Goal: Information Seeking & Learning: Learn about a topic

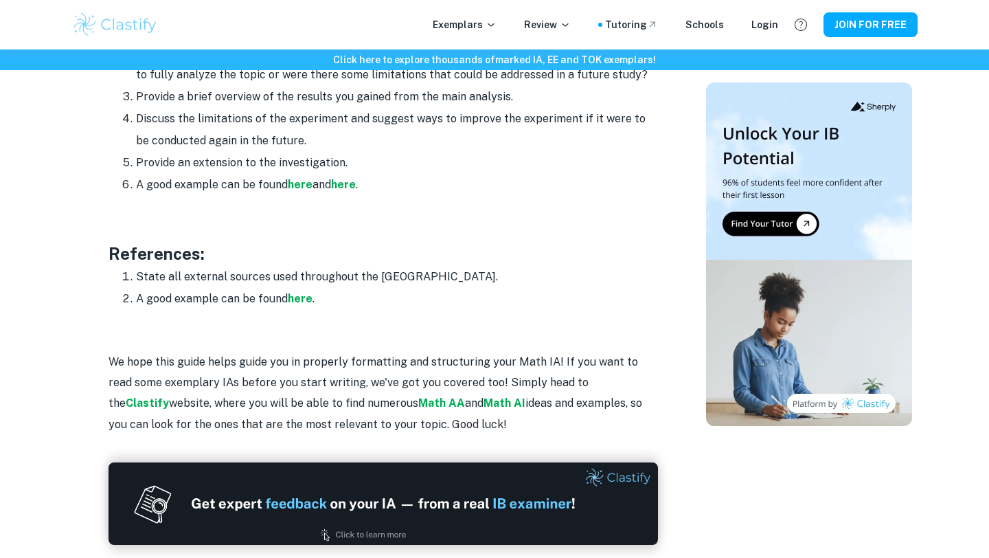
scroll to position [1790, 0]
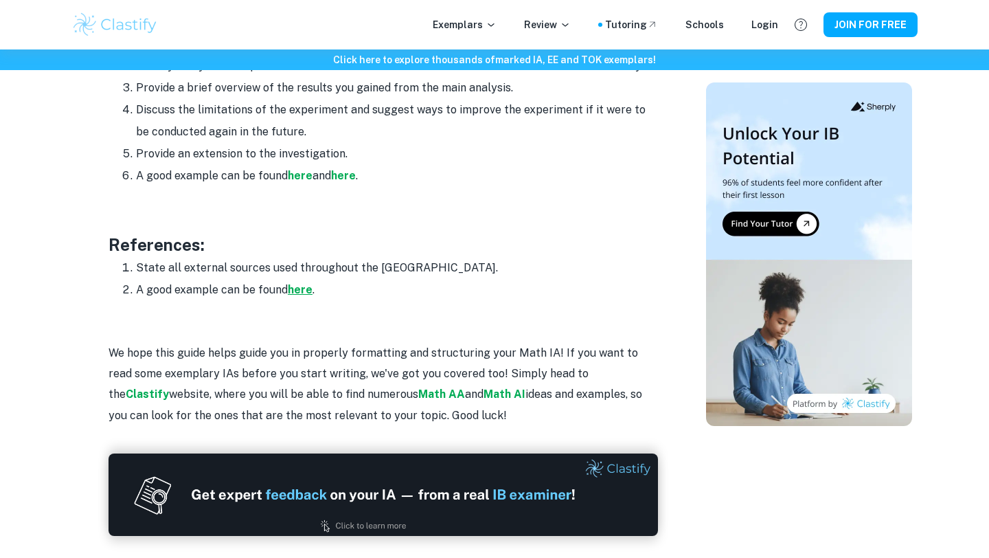
click at [301, 290] on strong "here" at bounding box center [300, 289] width 25 height 13
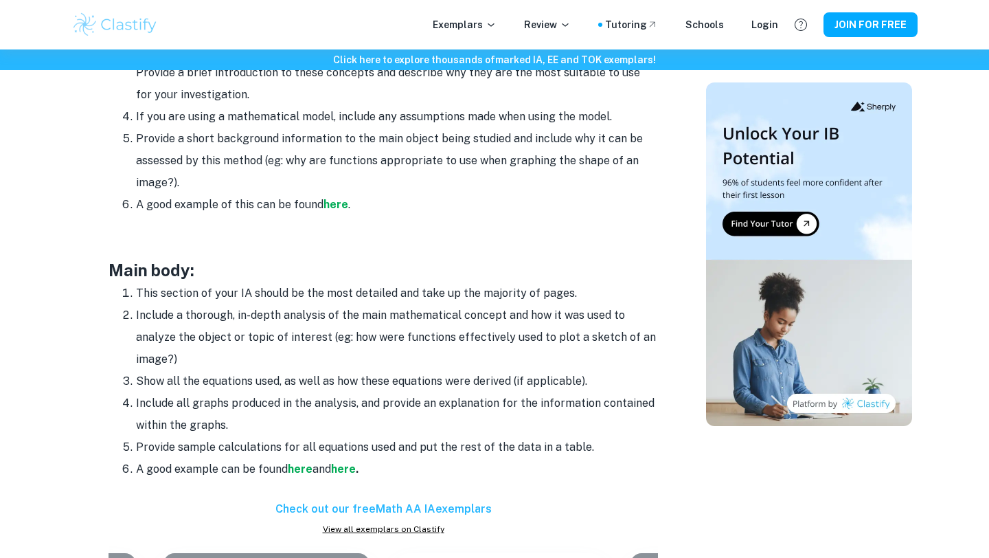
scroll to position [1019, 0]
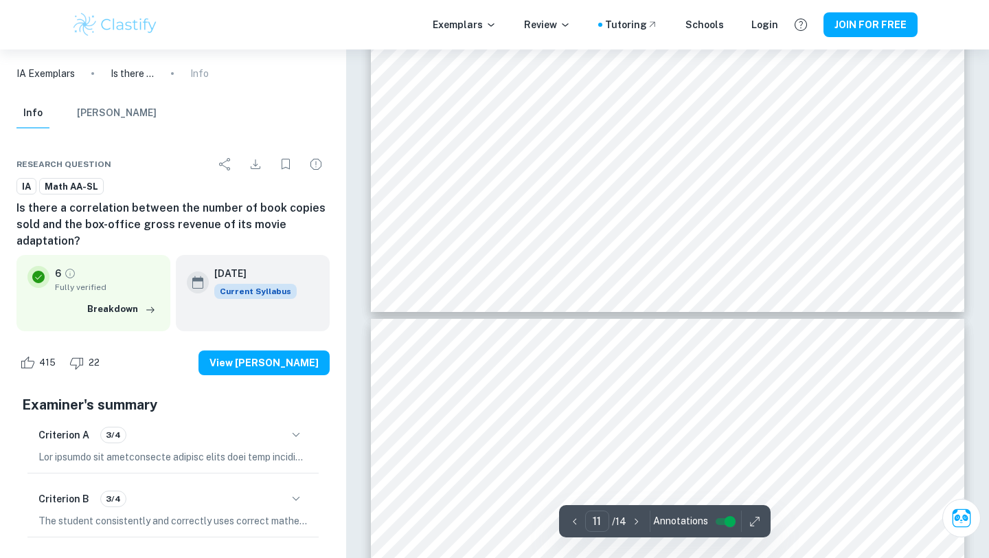
type input "10"
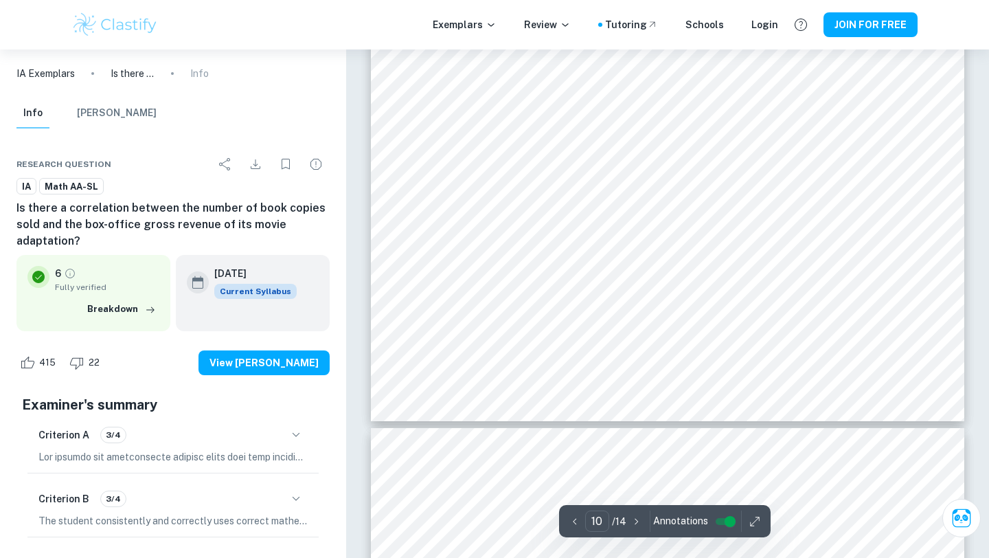
scroll to position [8388, 0]
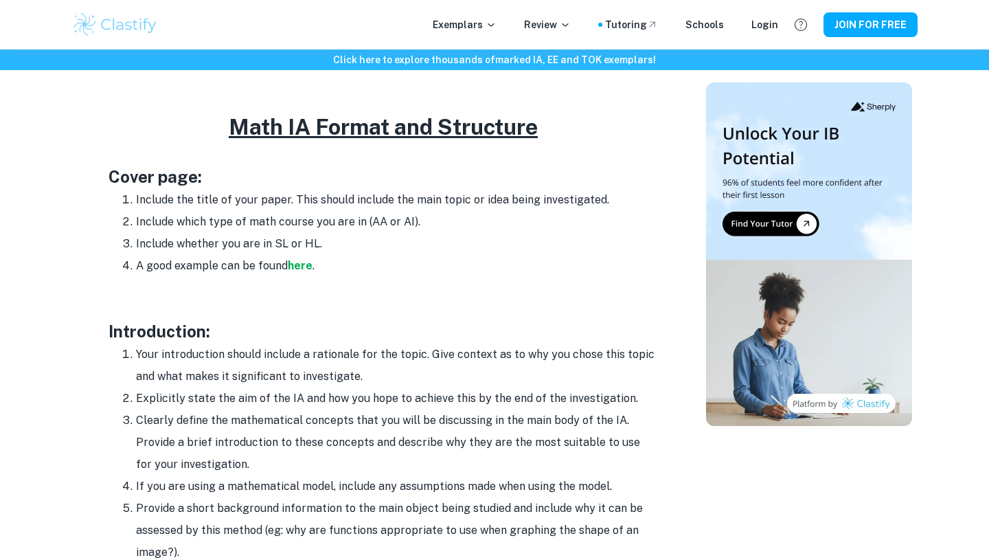
scroll to position [752, 0]
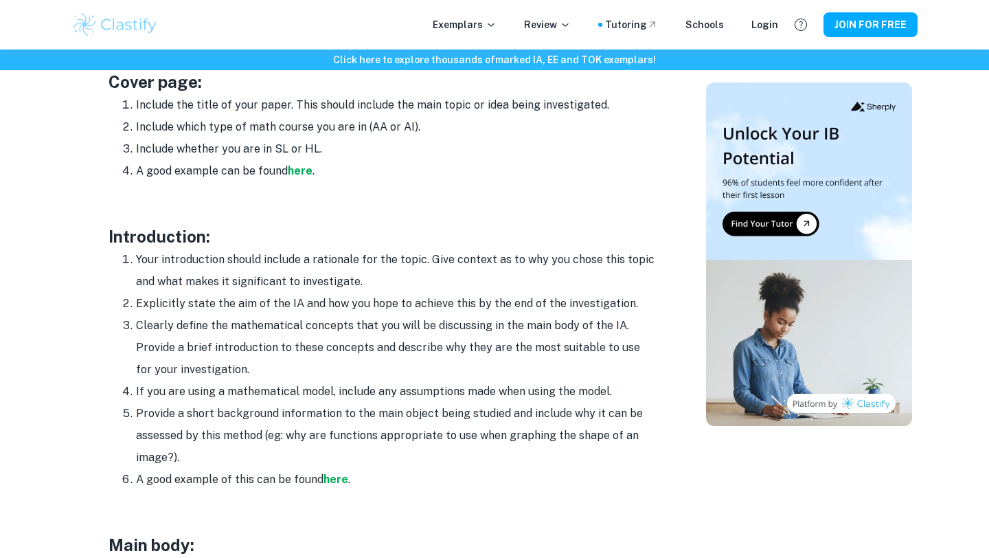
drag, startPoint x: 135, startPoint y: 259, endPoint x: 421, endPoint y: 480, distance: 361.5
click at [421, 480] on ol "Your introduction should include a rationale for the topic. Give context as to …" at bounding box center [384, 370] width 550 height 242
click at [421, 480] on li "A good example of this can be found here ." at bounding box center [397, 480] width 522 height 22
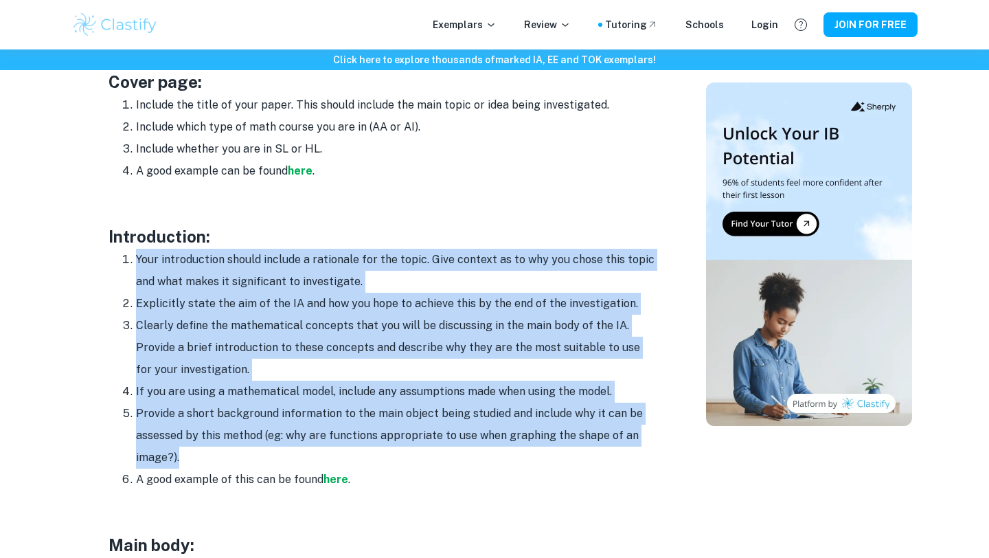
drag, startPoint x: 132, startPoint y: 256, endPoint x: 257, endPoint y: 466, distance: 244.0
click at [257, 466] on ol "Your introduction should include a rationale for the topic. Give context as to …" at bounding box center [384, 370] width 550 height 242
copy ol "Your introduction should include a rationale for the topic. Give context as to …"
click at [257, 466] on li "Provide a short background information to the main object being studied and inc…" at bounding box center [397, 436] width 522 height 66
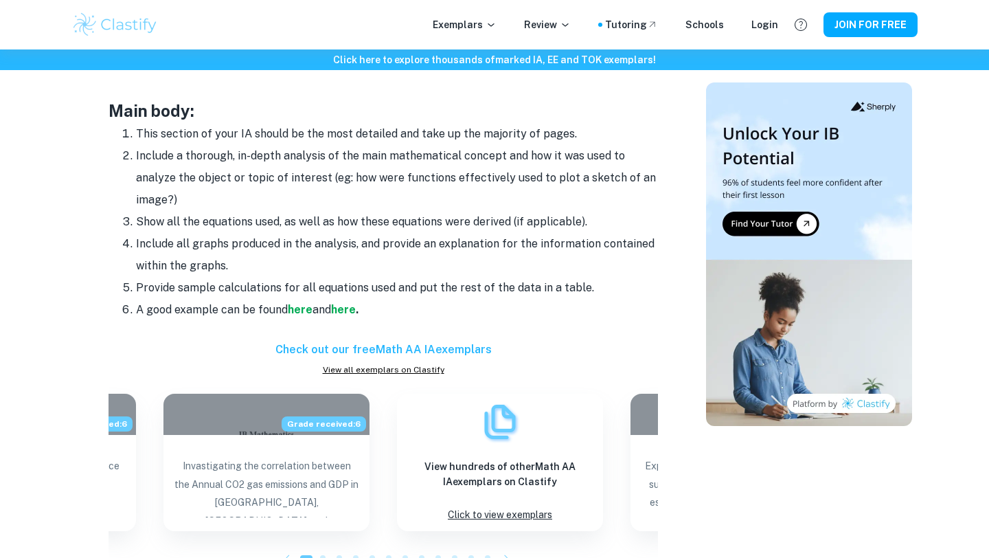
scroll to position [1188, 0]
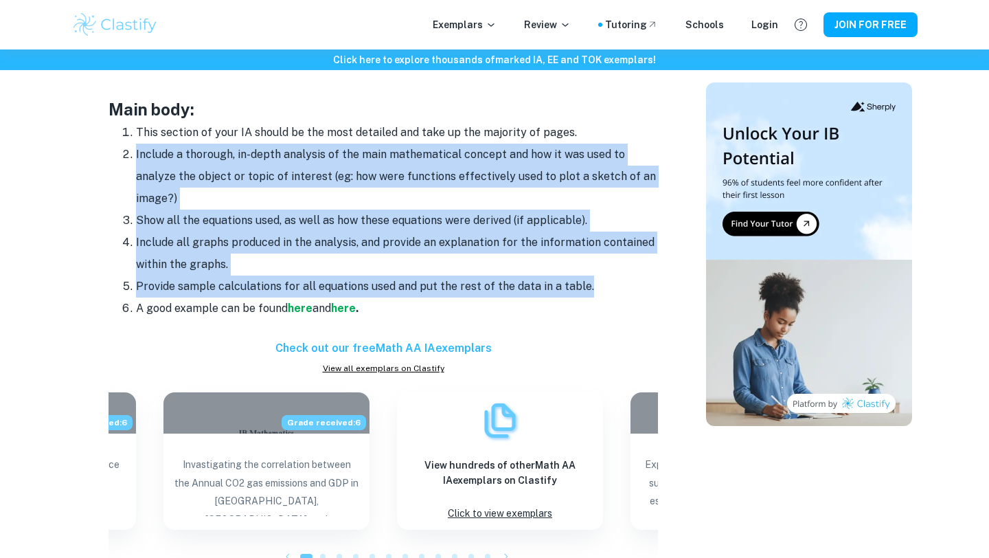
drag, startPoint x: 133, startPoint y: 155, endPoint x: 583, endPoint y: 282, distance: 467.7
click at [583, 282] on ol "This section of your IA should be the most detailed and take up the majority of…" at bounding box center [384, 221] width 550 height 198
copy ol "Include a thorough, in-depth analysis of the main mathematical concept and how …"
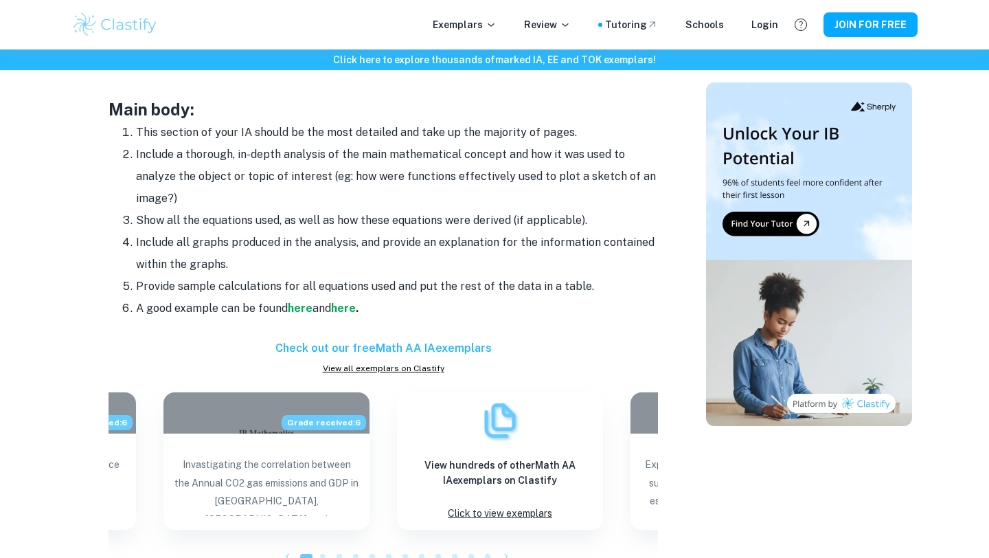
click at [570, 311] on li "A good example can be found here and here ." at bounding box center [397, 309] width 522 height 22
click at [300, 309] on strong "here" at bounding box center [300, 308] width 25 height 13
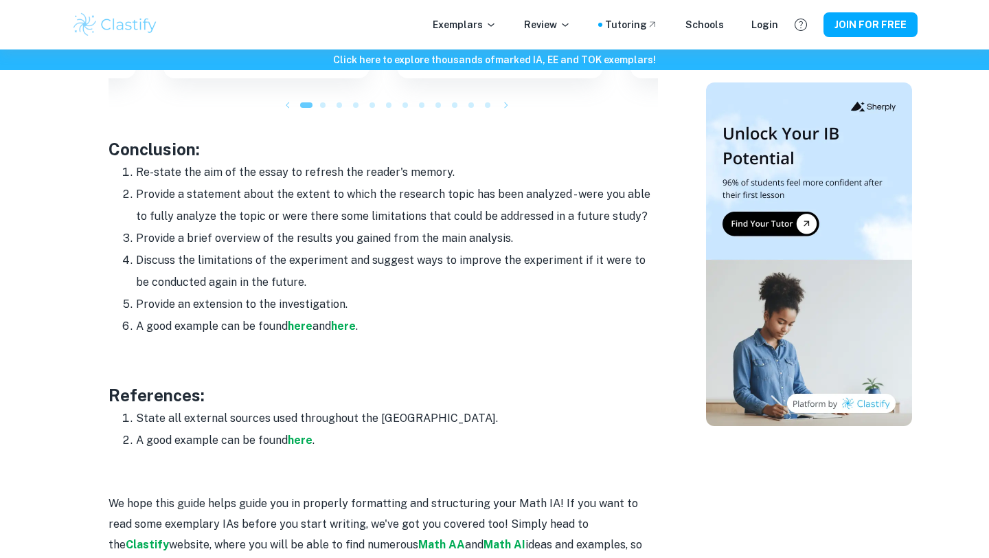
scroll to position [1642, 0]
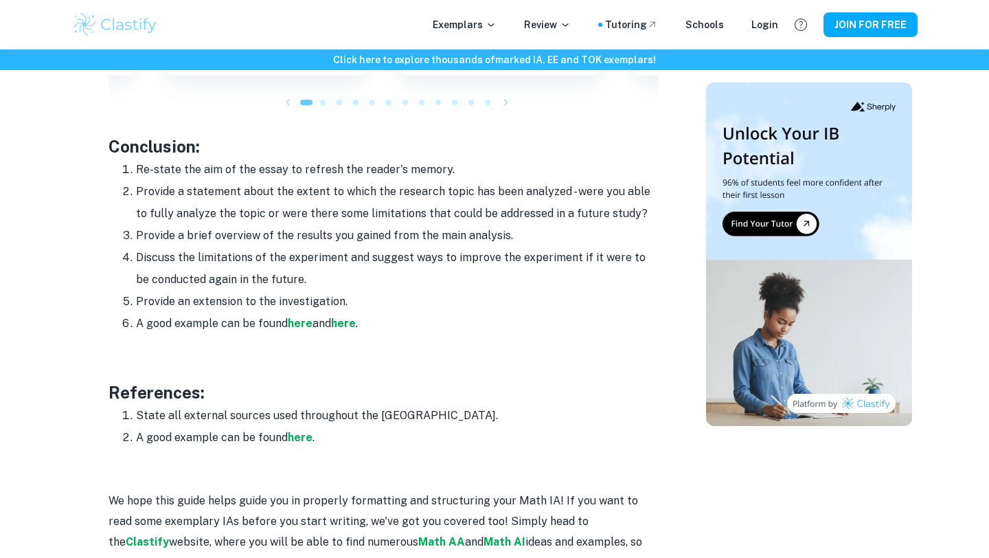
drag, startPoint x: 137, startPoint y: 168, endPoint x: 394, endPoint y: 295, distance: 287.0
click at [394, 295] on ol "Re-state the aim of the essay to refresh the reader's memory. Provide a stateme…" at bounding box center [384, 247] width 550 height 176
copy ol "Re-state the aim of the essay to refresh the reader's memory. Provide a stateme…"
click at [394, 295] on li "Provide an extension to the investigation." at bounding box center [397, 302] width 522 height 22
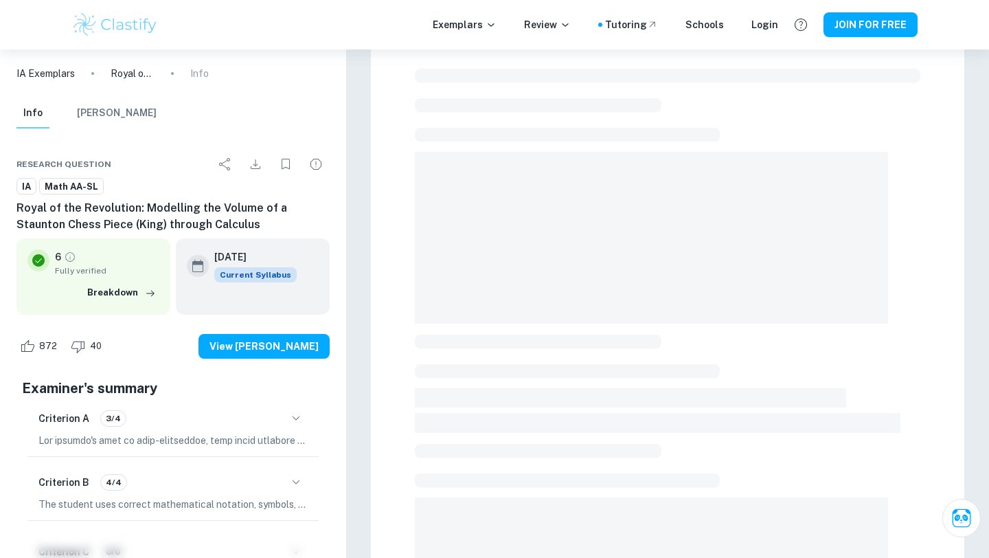
scroll to position [41, 0]
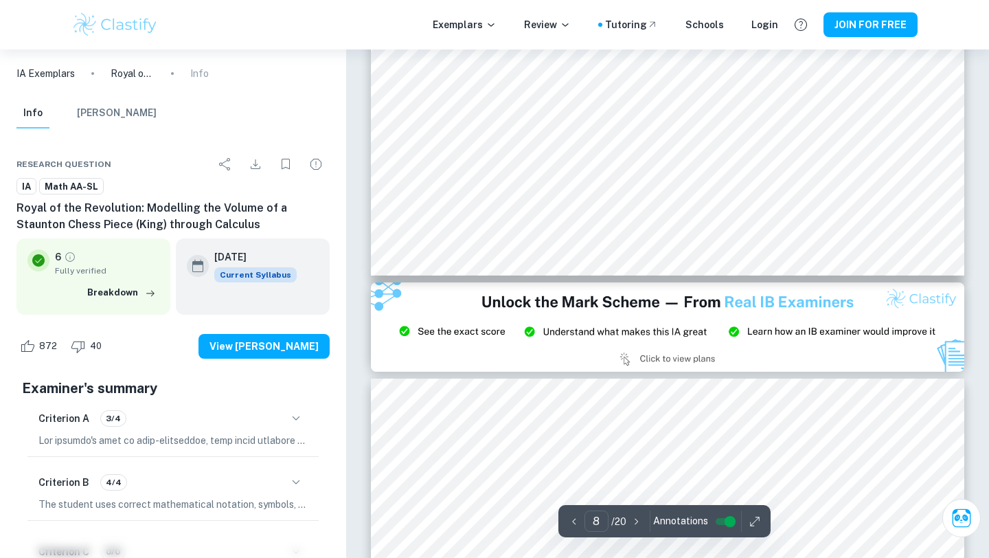
type input "9"
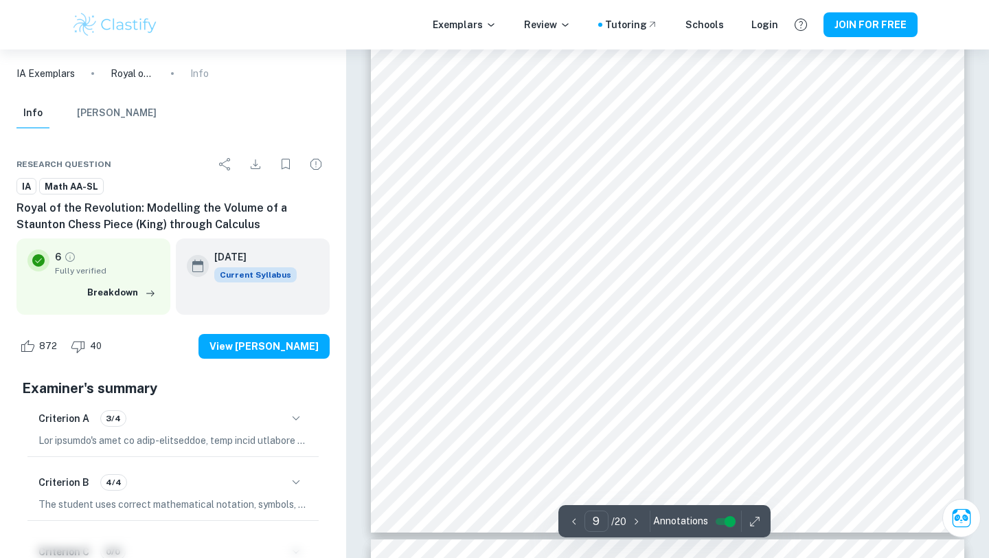
scroll to position [6948, 0]
